Goal: Information Seeking & Learning: Find specific fact

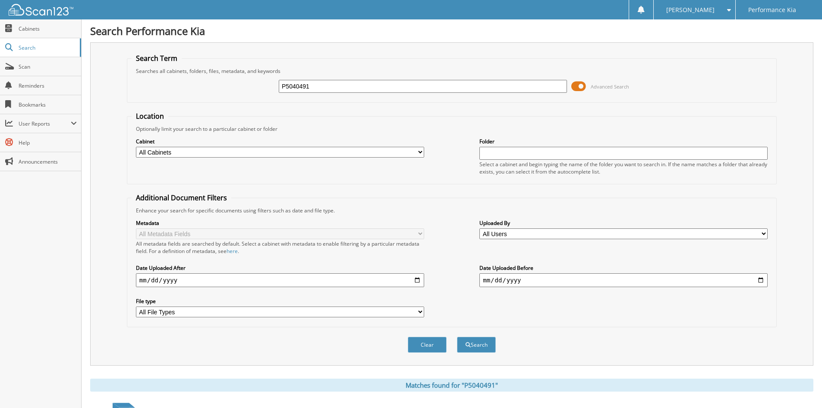
click at [356, 91] on input "P5040491" at bounding box center [423, 86] width 288 height 13
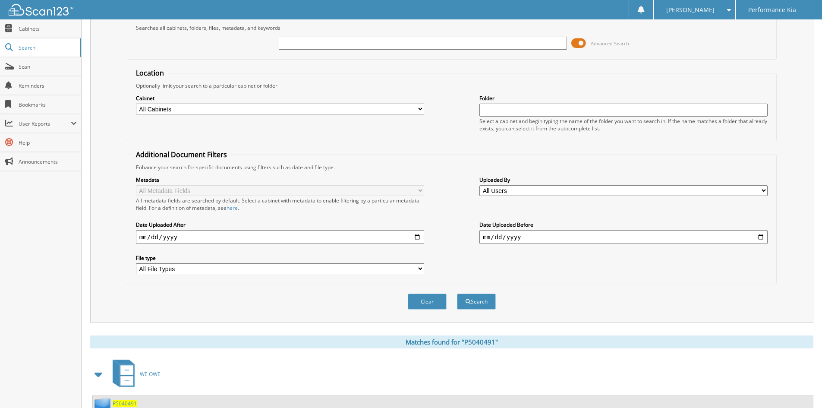
paste input "2611985"
type input "2611985"
click at [457, 294] on button "Search" at bounding box center [476, 302] width 39 height 16
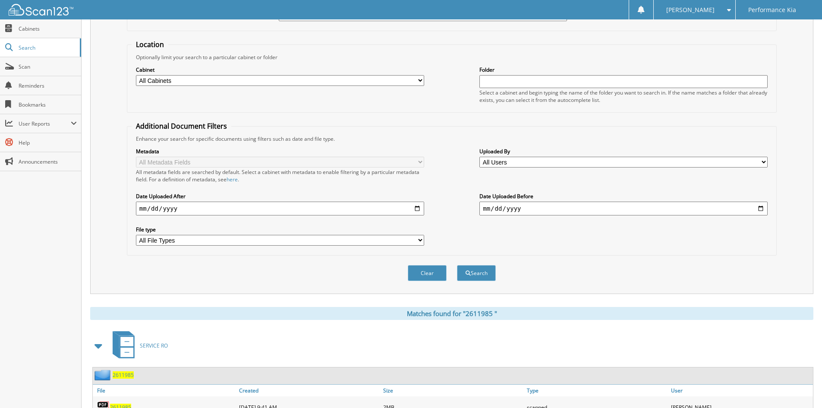
scroll to position [108, 0]
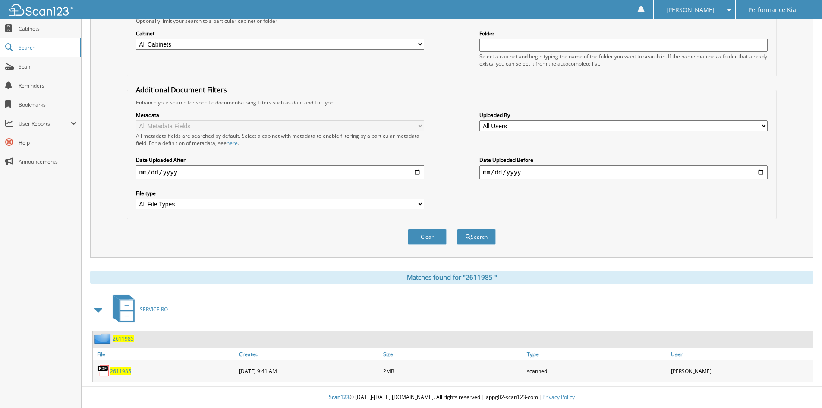
click at [120, 370] on span "2 6 1 1 9 8 5" at bounding box center [120, 370] width 21 height 7
